Goal: Task Accomplishment & Management: Manage account settings

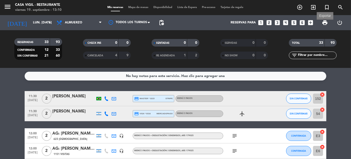
click at [325, 24] on span "print" at bounding box center [325, 23] width 6 height 6
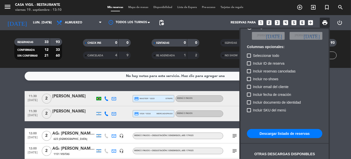
scroll to position [31, 0]
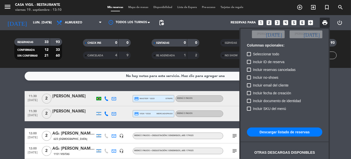
click at [287, 132] on button "Descargar listado de reservas" at bounding box center [284, 132] width 75 height 9
click at [68, 57] on div at bounding box center [175, 79] width 351 height 159
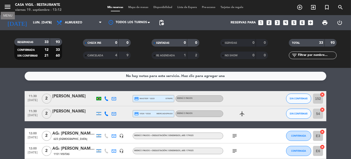
click at [5, 6] on icon "menu" at bounding box center [8, 7] width 8 height 8
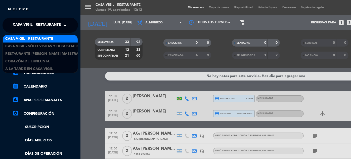
click at [59, 25] on span "Casa Vigil - Restaurante" at bounding box center [37, 25] width 48 height 11
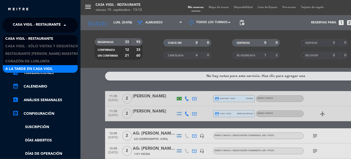
click at [46, 67] on span "A la tarde en Casa Vigil" at bounding box center [29, 69] width 48 height 6
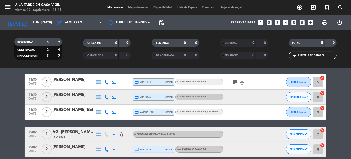
scroll to position [0, 0]
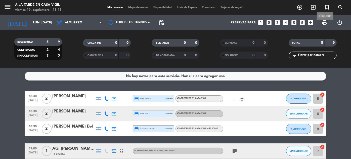
click at [326, 21] on span "print" at bounding box center [325, 23] width 6 height 6
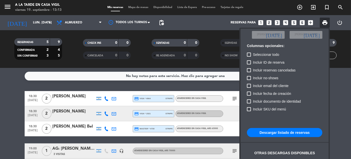
scroll to position [31, 0]
click at [283, 131] on button "Descargar listado de reservas" at bounding box center [284, 132] width 75 height 9
click at [70, 58] on div at bounding box center [175, 79] width 351 height 159
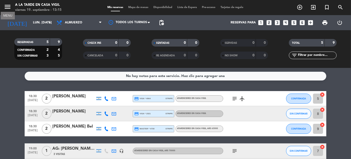
click at [8, 6] on icon "menu" at bounding box center [8, 7] width 8 height 8
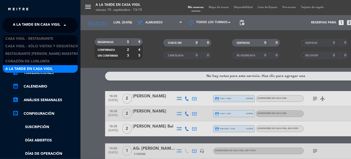
click at [65, 24] on span at bounding box center [66, 25] width 9 height 11
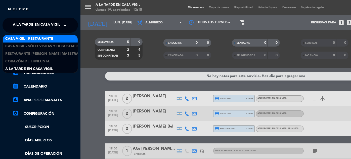
click at [46, 39] on span "Casa Vigil - Restaurante" at bounding box center [29, 39] width 48 height 6
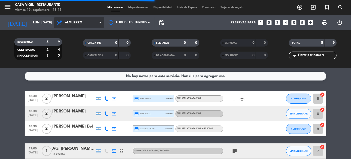
click at [64, 27] on span "Almuerzo" at bounding box center [79, 22] width 50 height 11
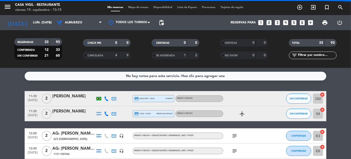
click at [63, 54] on filter-checkbox "RESERVADAS 33 93 CONFIRMADA 12 33 SIN CONFIRMAR 21 60" at bounding box center [38, 49] width 69 height 22
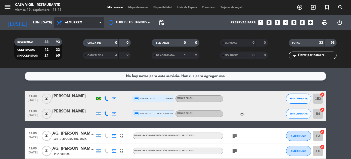
click at [74, 21] on span "Almuerzo" at bounding box center [73, 23] width 17 height 4
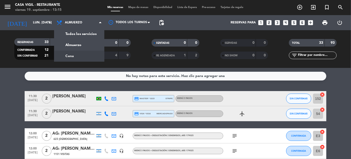
click at [71, 53] on div "menu Casa [PERSON_NAME] - Restaurante viernes 19. septiembre - 13:15 Mis reserv…" at bounding box center [175, 34] width 351 height 68
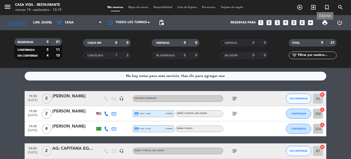
click at [326, 23] on span "print" at bounding box center [325, 23] width 6 height 6
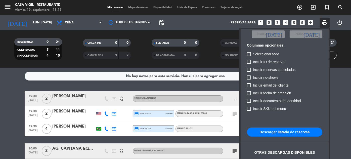
click at [287, 131] on button "Descargar listado de reservas" at bounding box center [284, 132] width 75 height 9
click at [61, 95] on div at bounding box center [175, 79] width 351 height 159
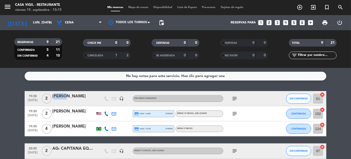
click at [61, 95] on div "[PERSON_NAME]" at bounding box center [73, 96] width 43 height 7
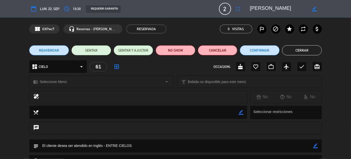
click at [308, 48] on button "Cerrar" at bounding box center [302, 50] width 40 height 10
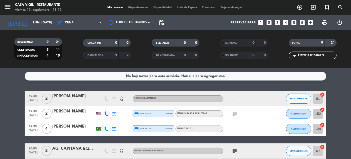
click at [31, 97] on span "19:30" at bounding box center [32, 96] width 13 height 6
click at [34, 113] on span "19:30" at bounding box center [32, 111] width 13 height 6
click at [79, 66] on div "RESERVADAS 9 21 CONFIRMADA 5 11 SIN CONFIRMAR 4 10 CHECK INS 0 0 CANCELADA 1 2 …" at bounding box center [175, 49] width 351 height 38
click at [72, 96] on div "[PERSON_NAME]" at bounding box center [73, 96] width 43 height 7
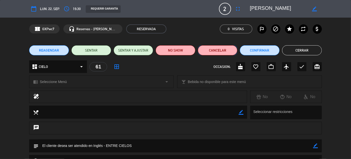
click at [222, 50] on button "Cancelar" at bounding box center [218, 50] width 40 height 10
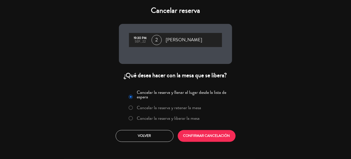
click at [184, 118] on label "Cancelar la reserva y liberar la mesa" at bounding box center [168, 118] width 63 height 5
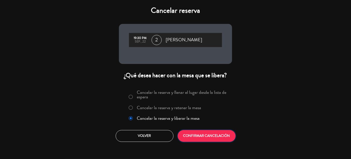
click at [193, 134] on button "CONFIRMAR CANCELACIÓN" at bounding box center [207, 136] width 58 height 12
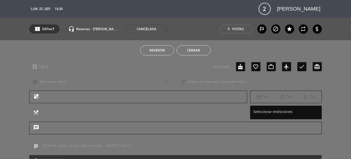
click at [192, 50] on button "Cerrar" at bounding box center [194, 50] width 34 height 10
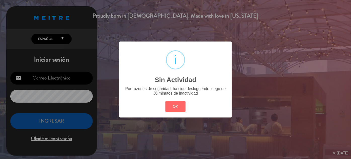
type input "[EMAIL_ADDRESS][DOMAIN_NAME]"
